Goal: Navigation & Orientation: Find specific page/section

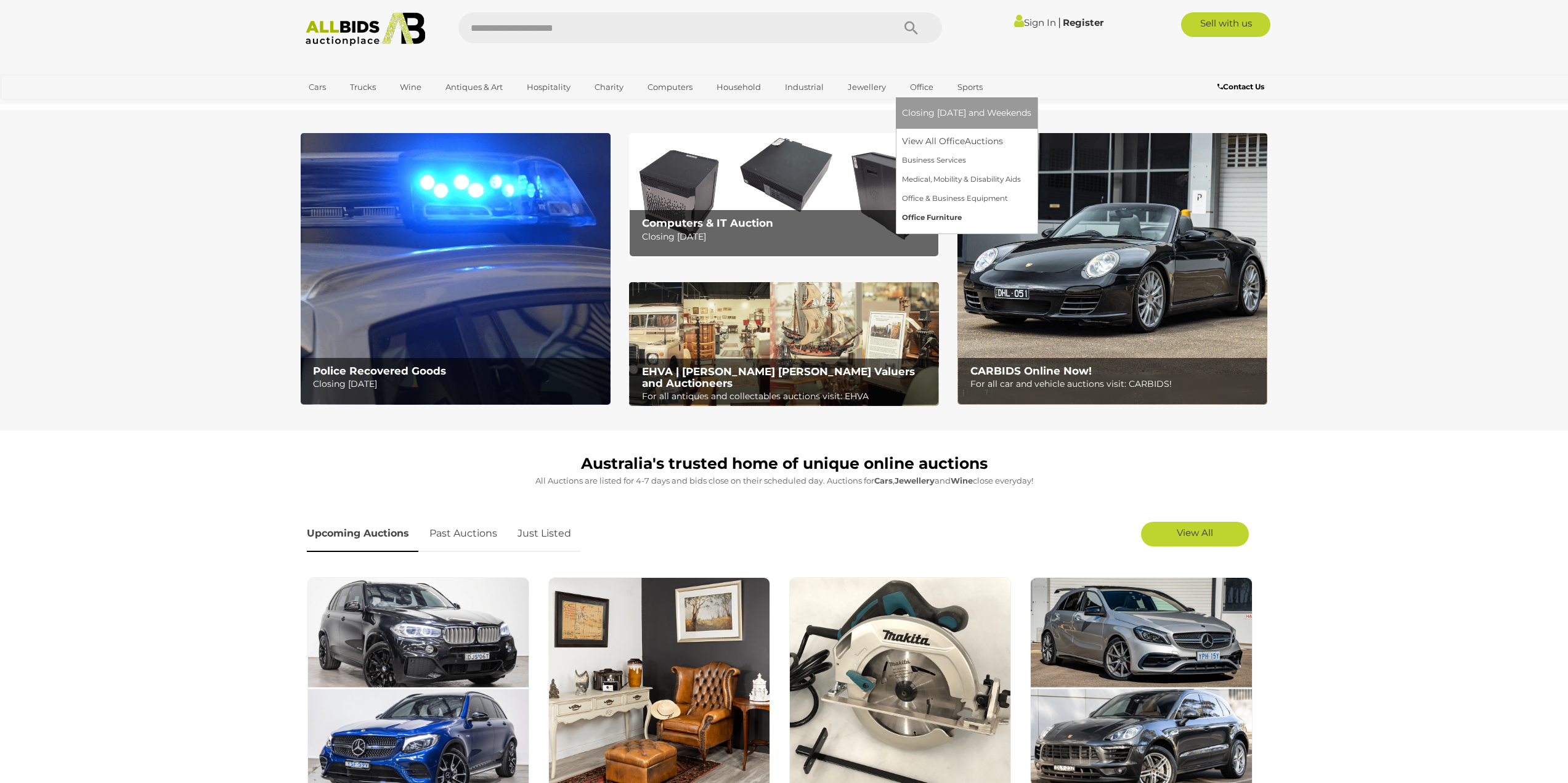
click at [922, 212] on link "Office Furniture" at bounding box center [966, 218] width 130 height 19
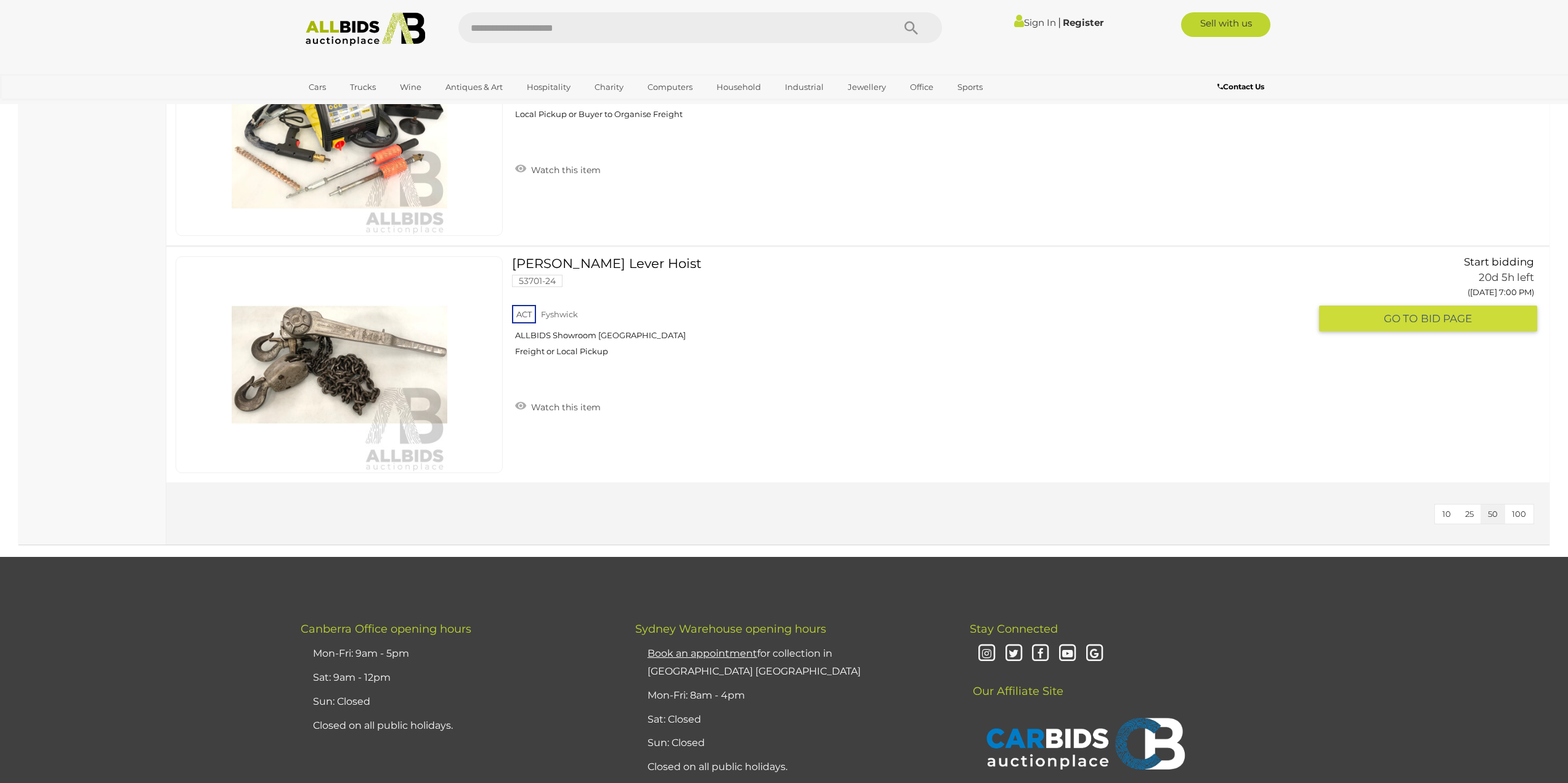
scroll to position [739, 0]
